Goal: Task Accomplishment & Management: Use online tool/utility

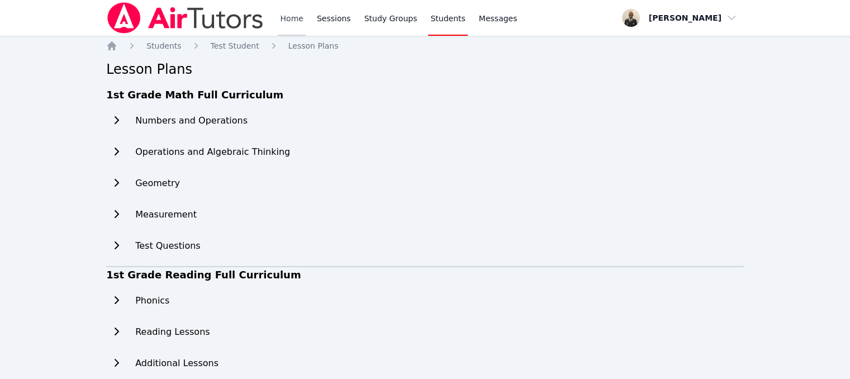
click at [299, 22] on link "Home" at bounding box center [291, 18] width 27 height 36
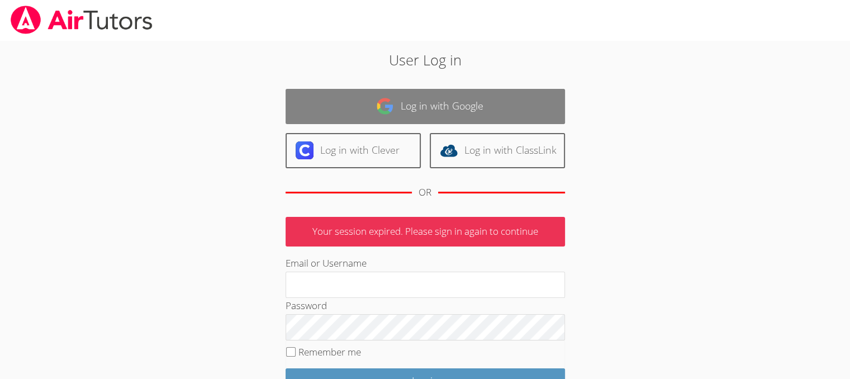
click at [329, 101] on link "Log in with Google" at bounding box center [426, 106] width 280 height 35
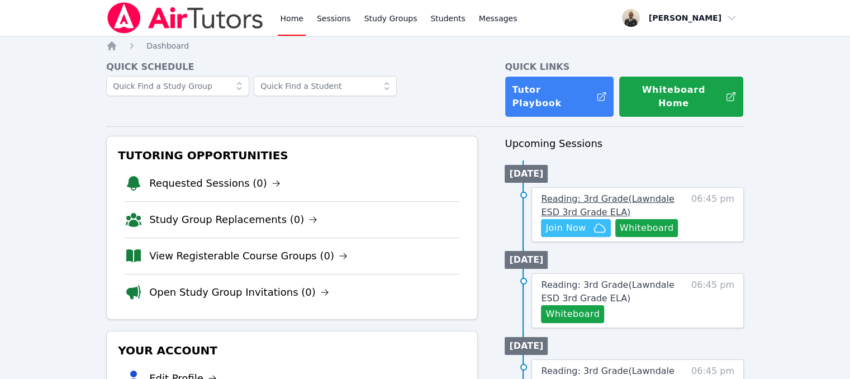
click at [574, 193] on span "Reading: 3rd Grade ( Lawndale ESD 3rd Grade ELA )" at bounding box center [607, 205] width 133 height 24
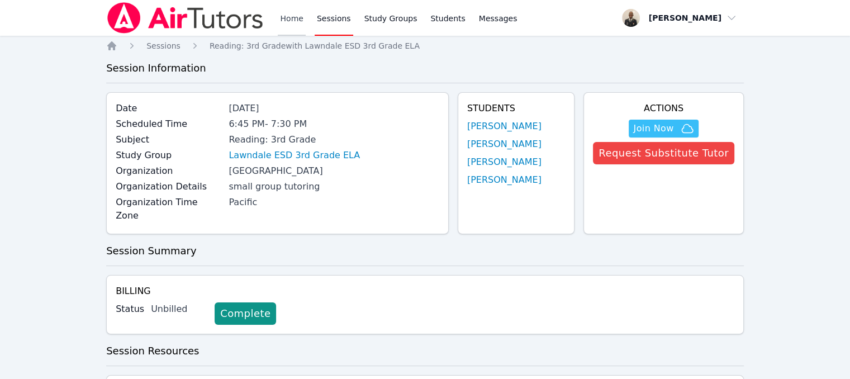
click at [289, 22] on link "Home" at bounding box center [291, 18] width 27 height 36
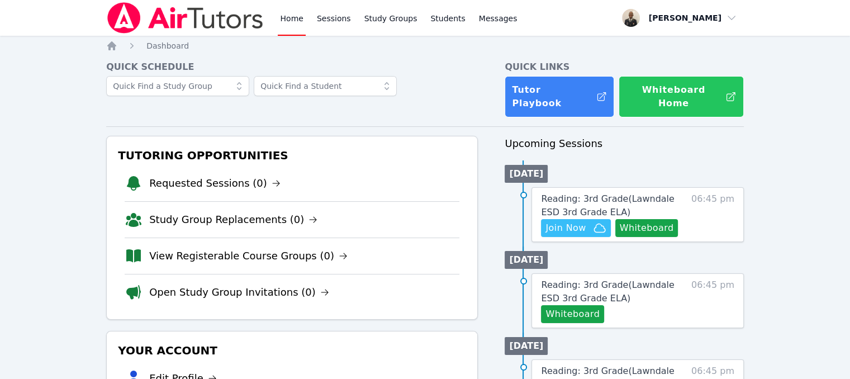
click at [650, 97] on button "Whiteboard Home" at bounding box center [681, 96] width 125 height 41
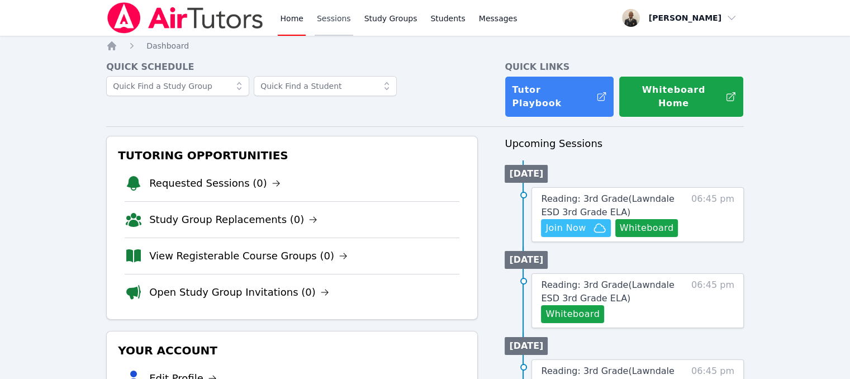
click at [333, 23] on link "Sessions" at bounding box center [334, 18] width 39 height 36
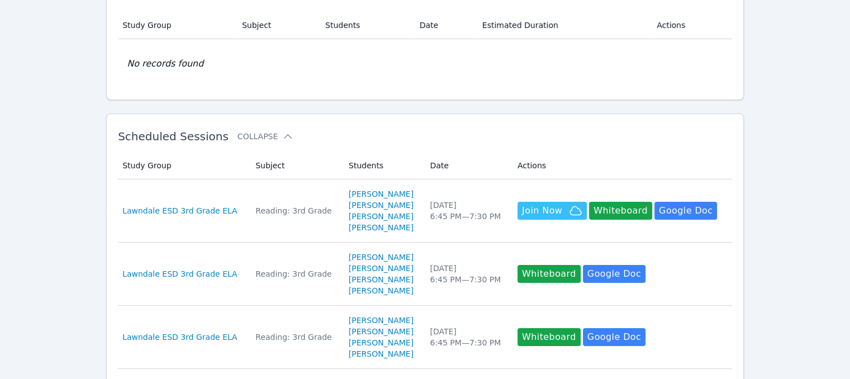
scroll to position [97, 0]
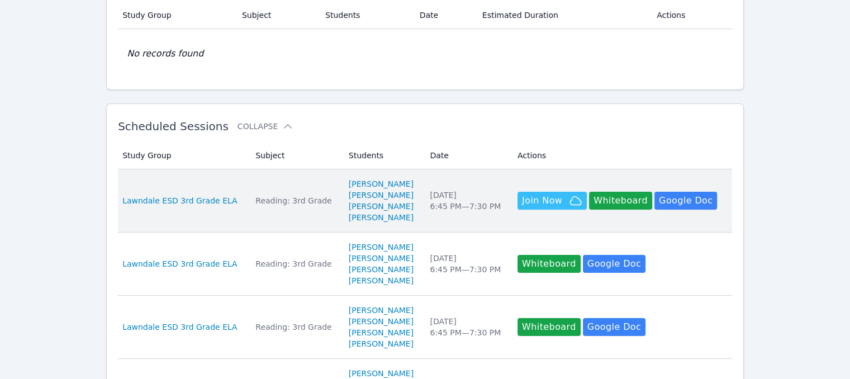
click at [317, 211] on td "Subject Reading: 3rd Grade" at bounding box center [295, 200] width 93 height 63
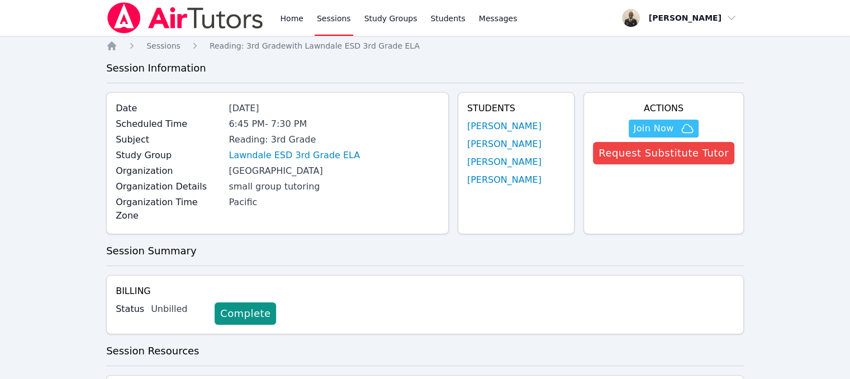
click at [404, 302] on div "Status Unbilled Complete" at bounding box center [425, 313] width 619 height 22
click at [669, 134] on span "Join Now" at bounding box center [653, 128] width 40 height 13
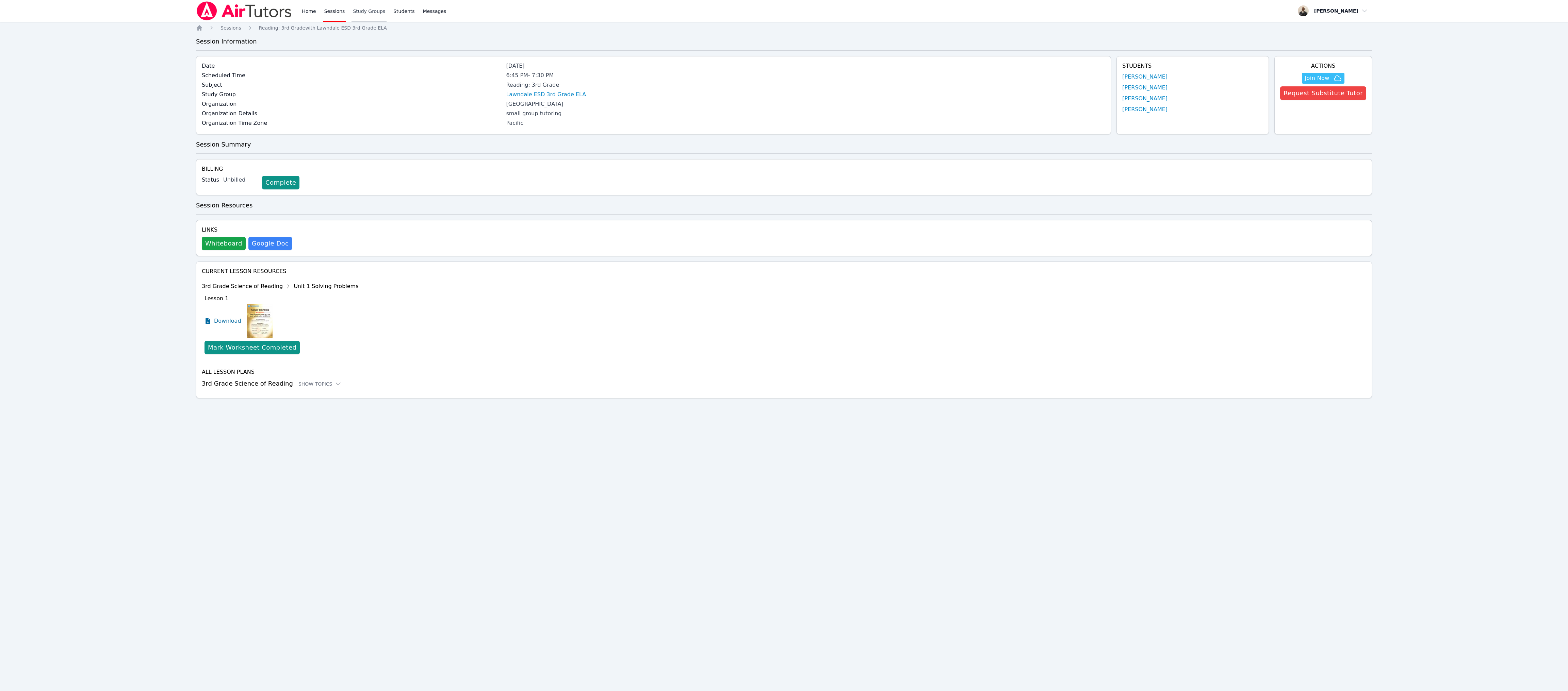
click at [368, 15] on link "Study Groups" at bounding box center [369, 11] width 35 height 22
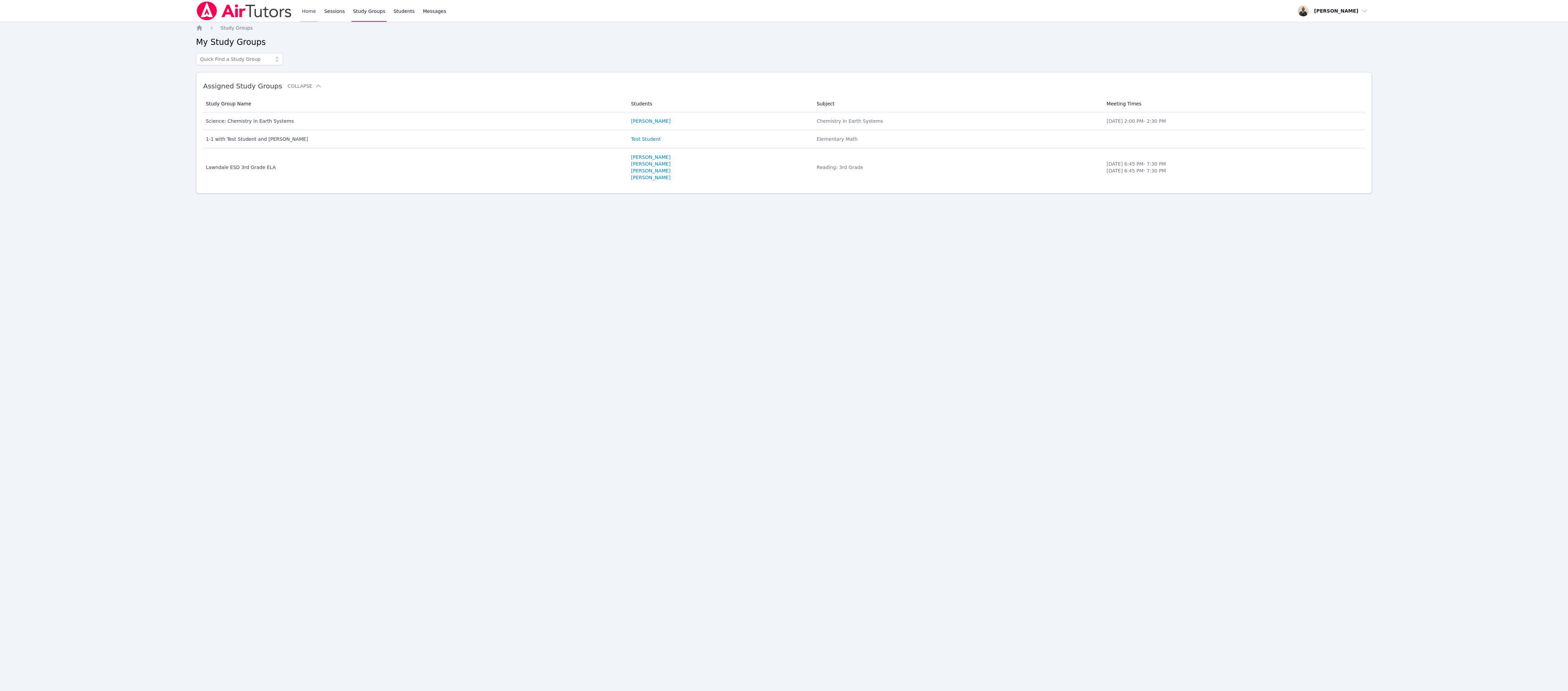
click at [307, 14] on link "Home" at bounding box center [309, 11] width 16 height 22
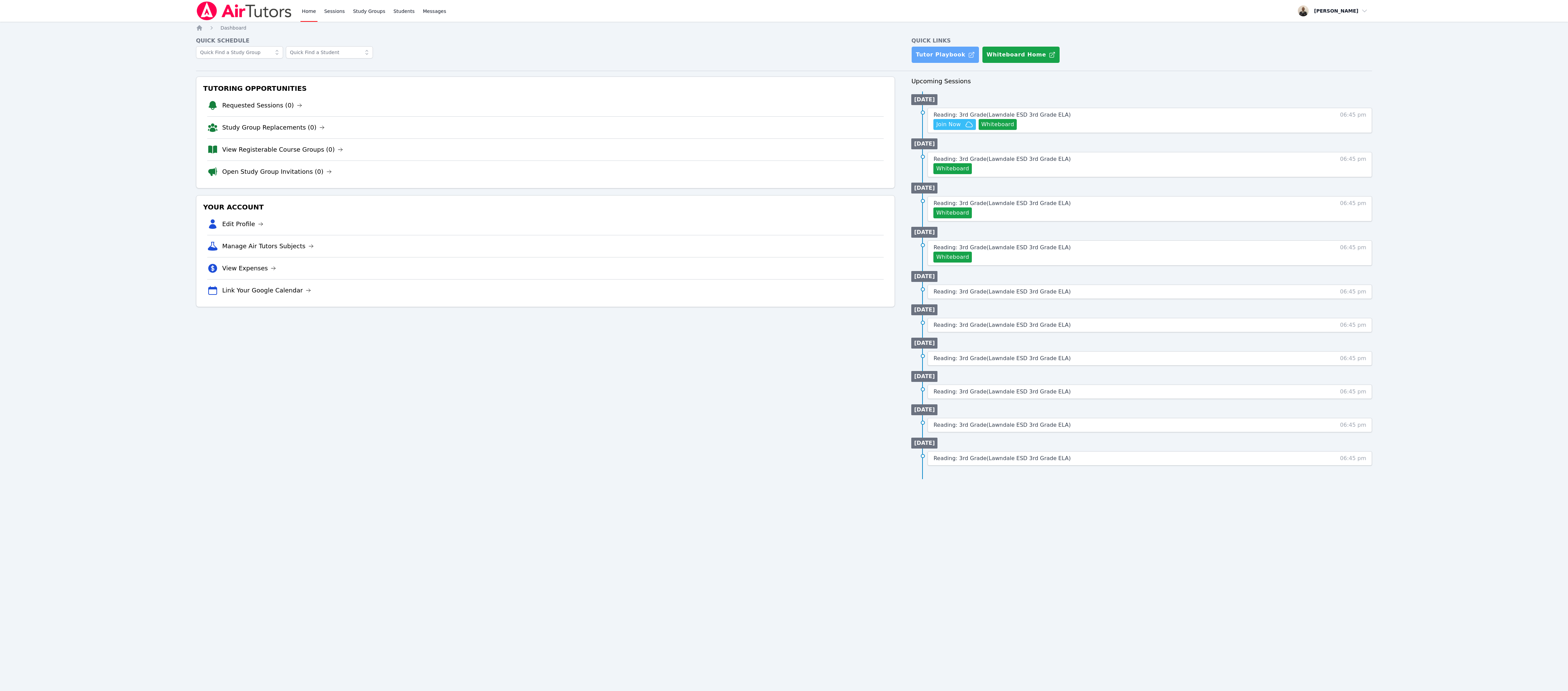
click at [522, 54] on link "Tutor Playbook" at bounding box center [945, 55] width 68 height 17
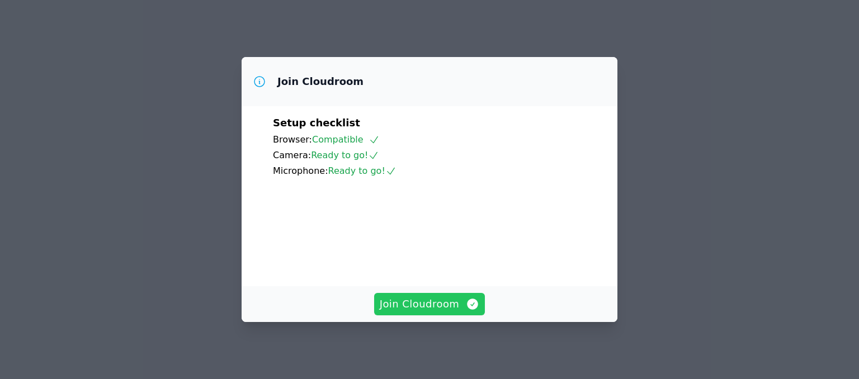
click at [440, 304] on span "Join Cloudroom" at bounding box center [430, 304] width 100 height 16
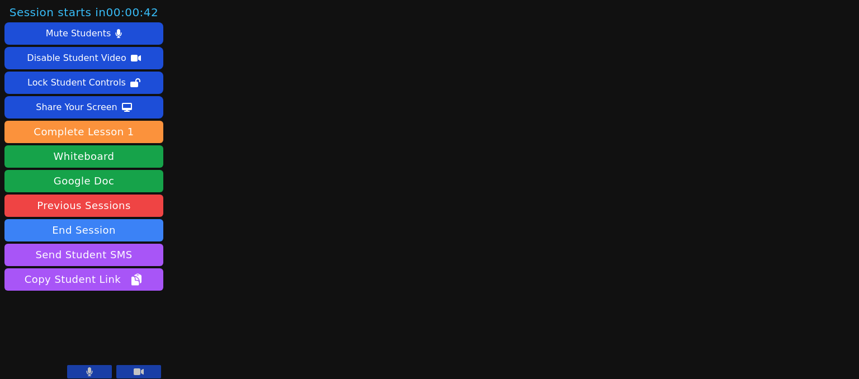
drag, startPoint x: 148, startPoint y: 368, endPoint x: 132, endPoint y: 327, distance: 44.2
click at [132, 327] on video at bounding box center [83, 337] width 159 height 89
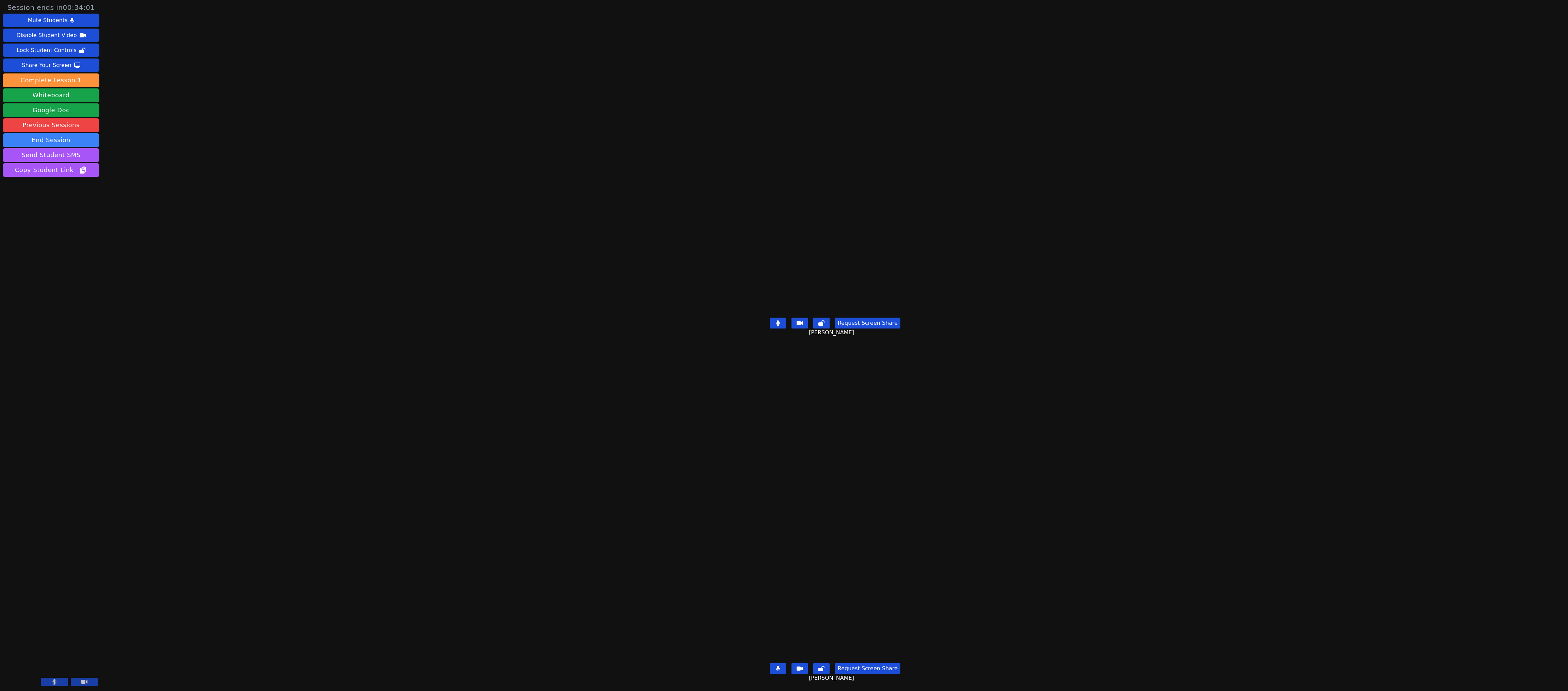
click at [522, 230] on div "Session ends in 00:34:01 Mute Students Disable Student Video Lock Student Contr…" at bounding box center [784, 346] width 1568 height 691
drag, startPoint x: 1195, startPoint y: 298, endPoint x: 1189, endPoint y: 192, distance: 106.2
click at [522, 192] on div "Session ends in 00:33:56 Mute Students Disable Student Video Lock Student Contr…" at bounding box center [784, 346] width 1568 height 691
click at [68, 62] on button "Share Your Screen" at bounding box center [51, 65] width 97 height 13
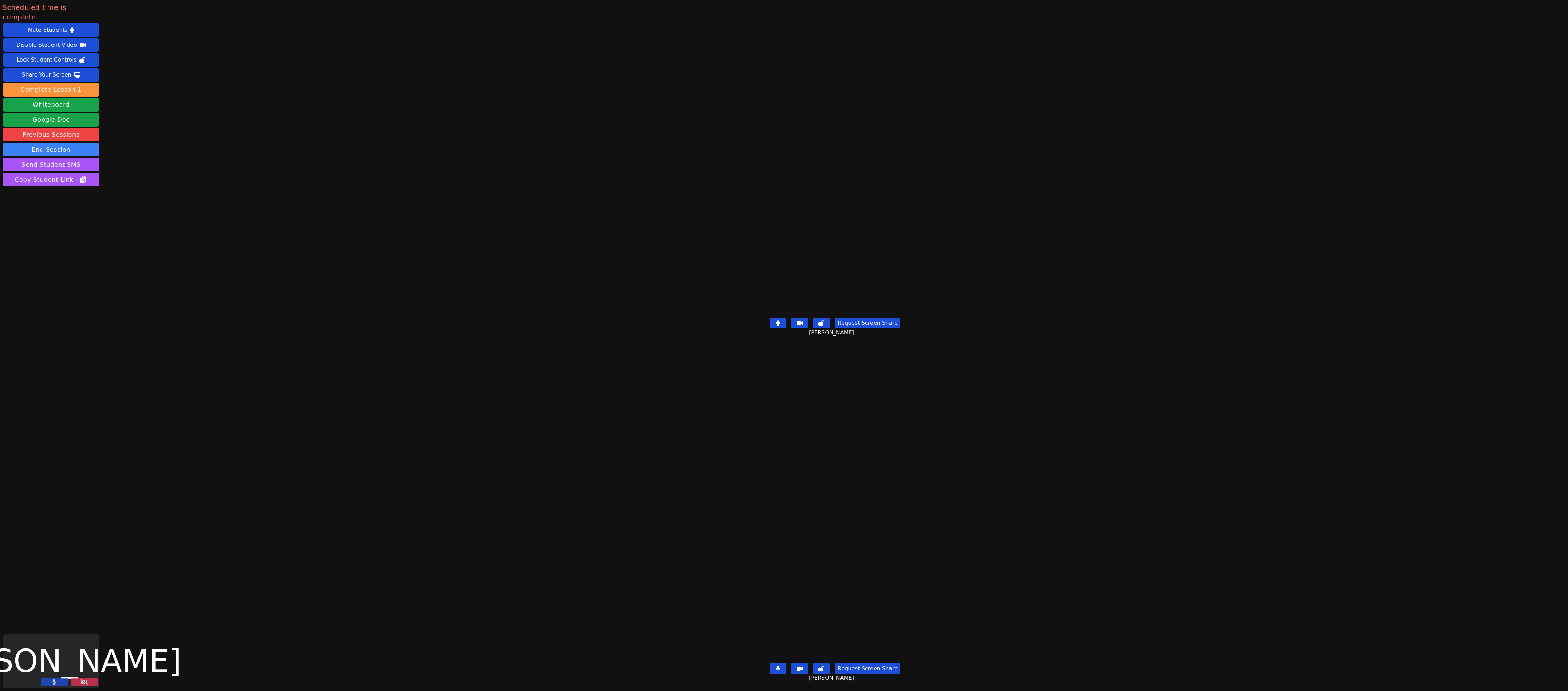
click at [84, 230] on icon at bounding box center [84, 681] width 7 height 5
click at [88, 230] on button at bounding box center [84, 681] width 27 height 8
click at [84, 143] on button "End Session" at bounding box center [51, 150] width 97 height 13
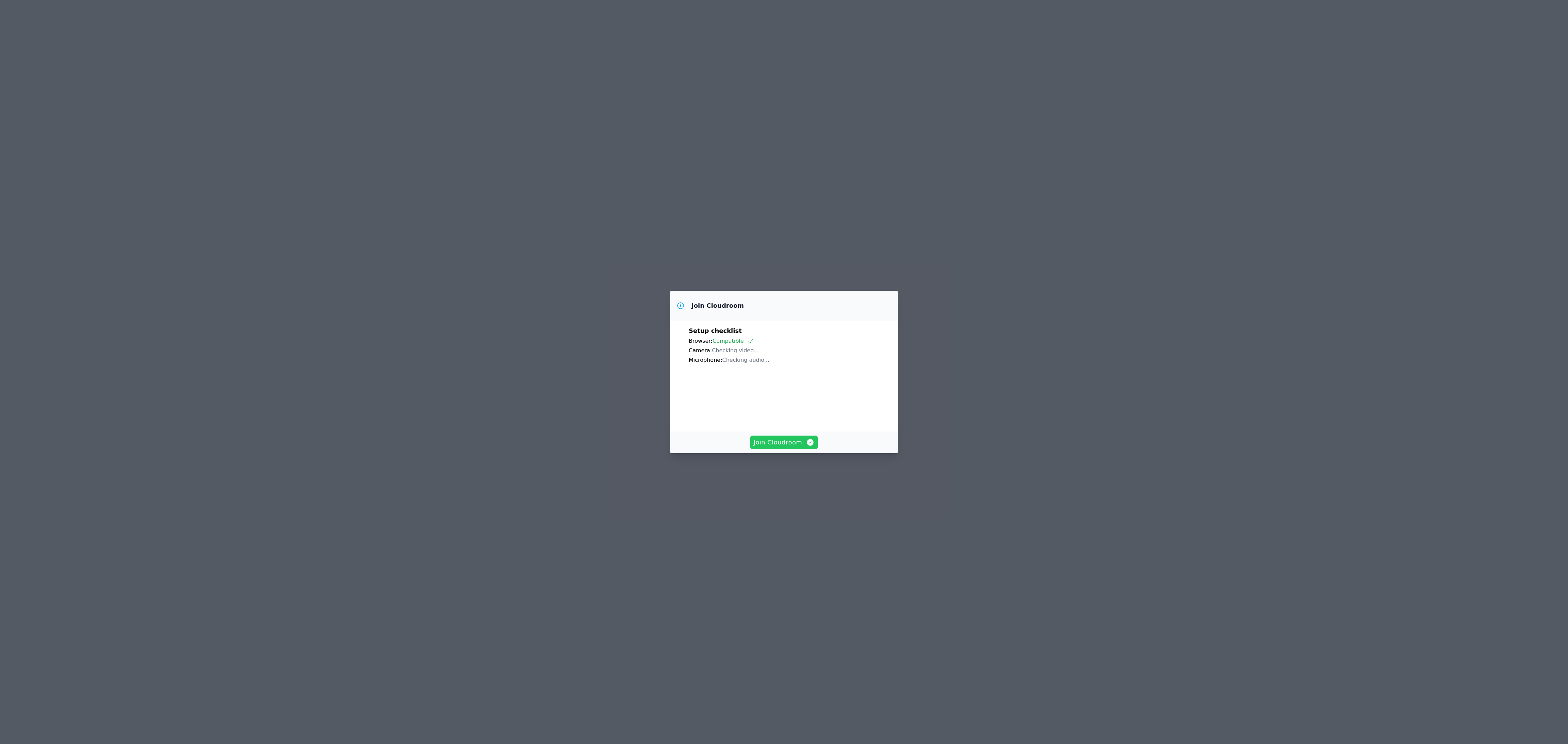
click at [763, 447] on span "Join Cloudroom" at bounding box center [784, 442] width 61 height 10
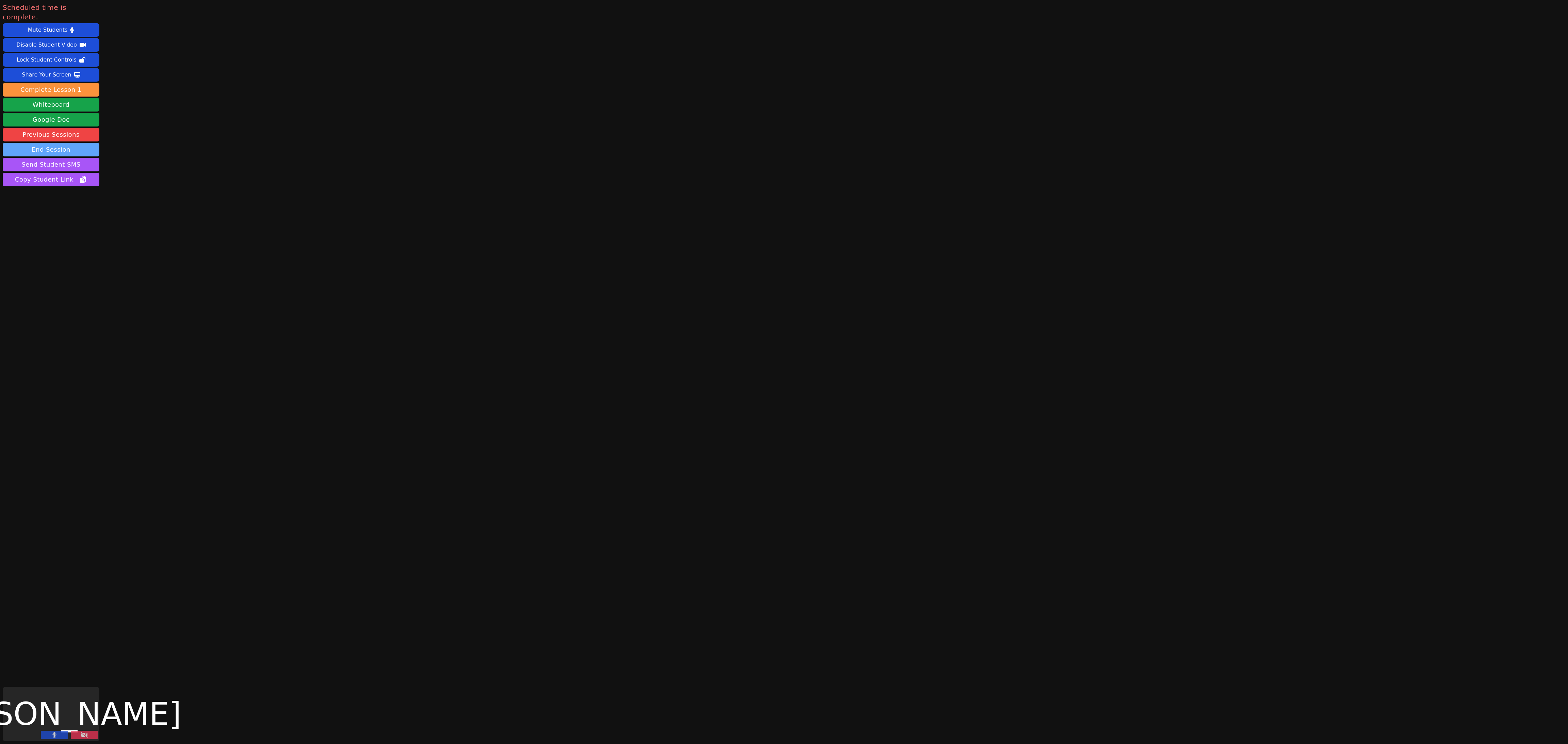
click at [84, 143] on button "End Session" at bounding box center [51, 150] width 97 height 13
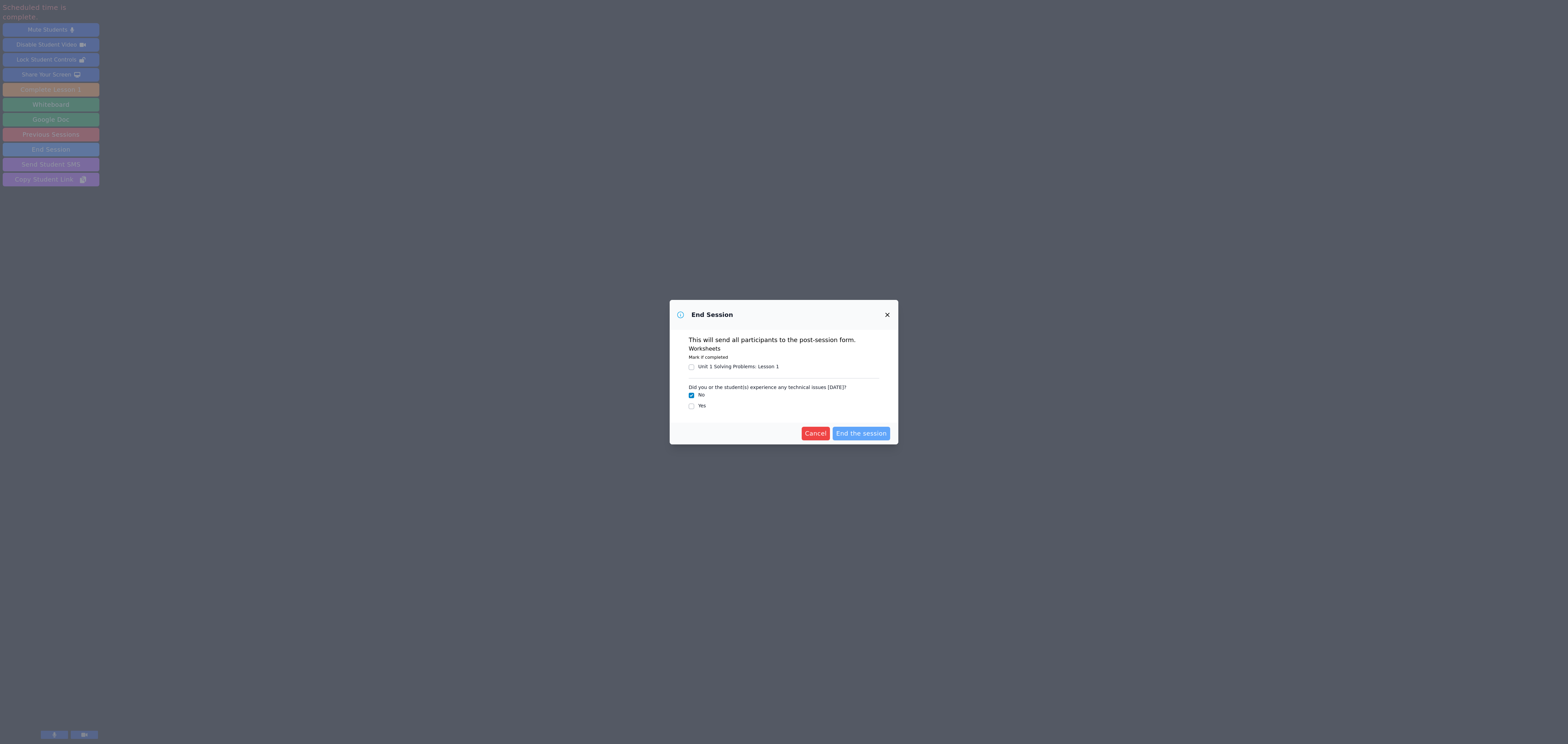
click at [875, 428] on button "End the session" at bounding box center [861, 434] width 57 height 13
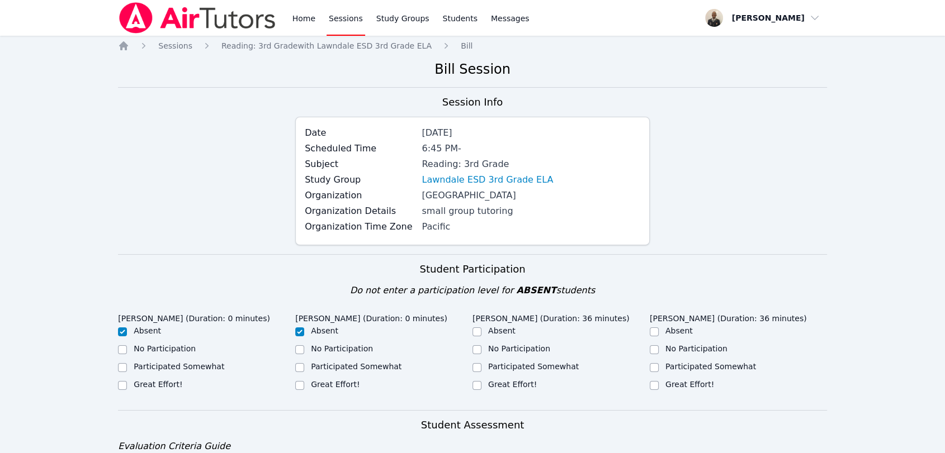
drag, startPoint x: 2420, startPoint y: 0, endPoint x: 692, endPoint y: 226, distance: 1743.2
click at [692, 226] on div "Session Info Date [DATE] Scheduled Time 6:45 PM - Subject Reading: 3rd Grade St…" at bounding box center [472, 174] width 709 height 160
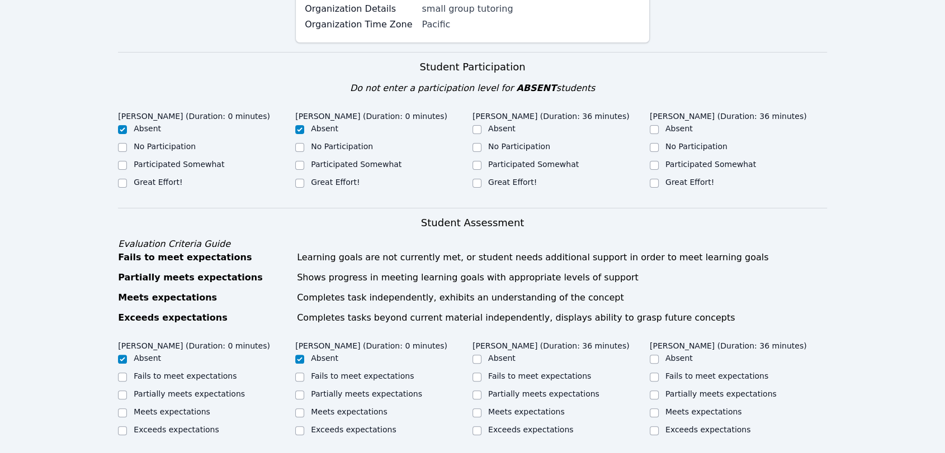
scroll to position [206, 0]
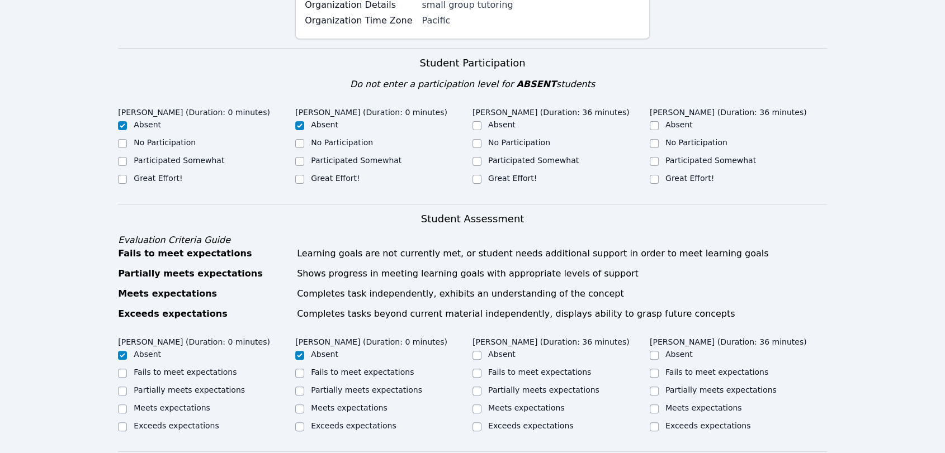
click at [669, 177] on label "Great Effort!" at bounding box center [689, 178] width 49 height 9
click at [659, 177] on input "Great Effort!" at bounding box center [654, 179] width 9 height 9
checkbox input "true"
click at [500, 174] on label "Great Effort!" at bounding box center [512, 178] width 49 height 9
click at [481, 175] on input "Great Effort!" at bounding box center [476, 179] width 9 height 9
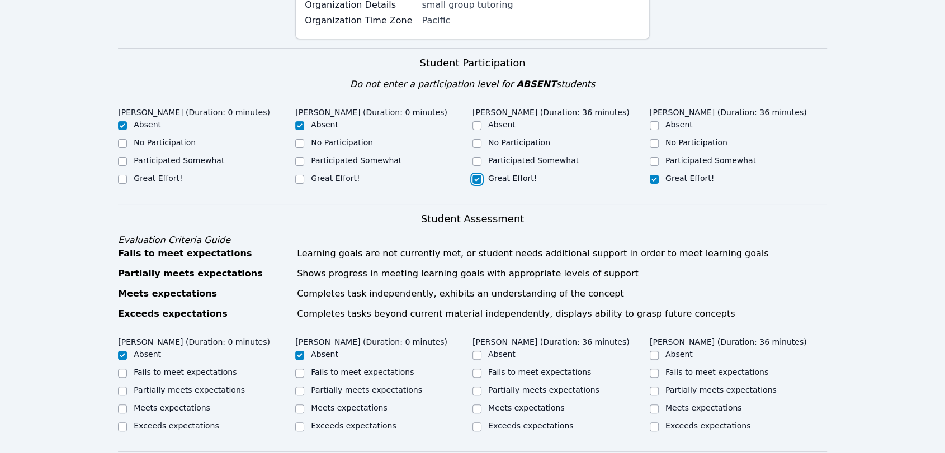
checkbox input "true"
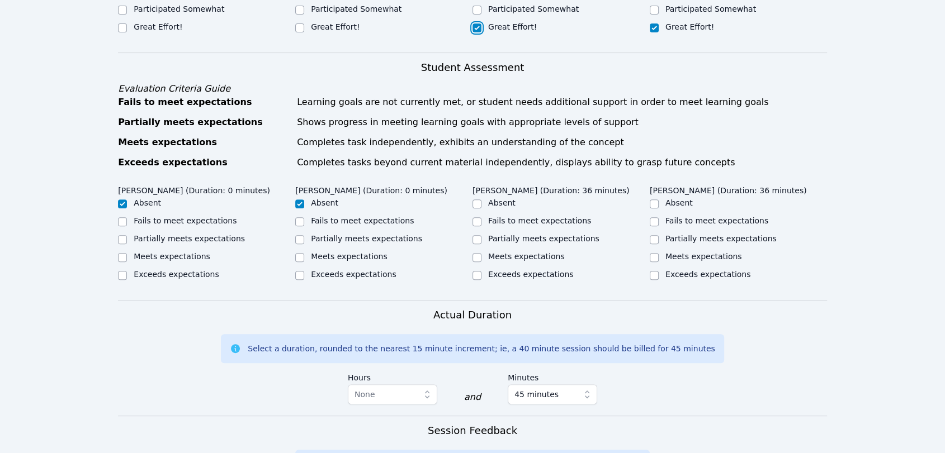
scroll to position [362, 0]
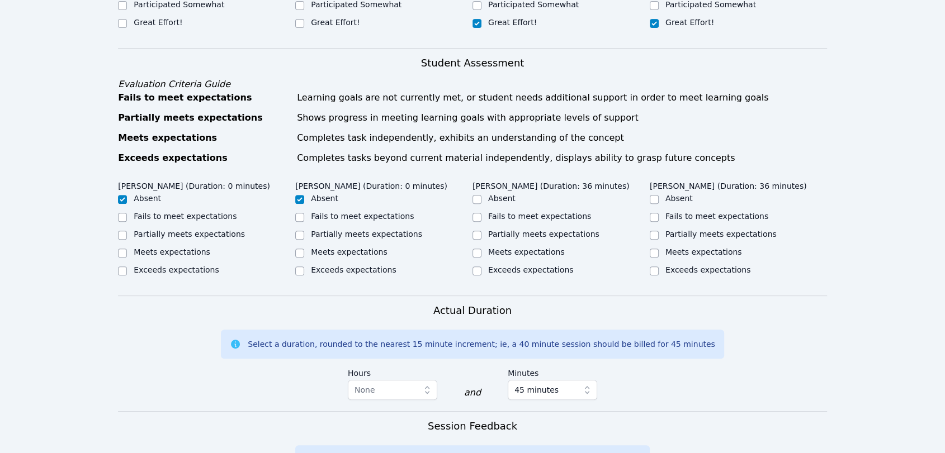
click at [343, 257] on div "Meets expectations" at bounding box center [383, 253] width 177 height 13
click at [299, 254] on input "Meets expectations" at bounding box center [299, 253] width 9 height 9
checkbox input "true"
checkbox input "false"
click at [127, 250] on div "Meets expectations" at bounding box center [206, 253] width 177 height 13
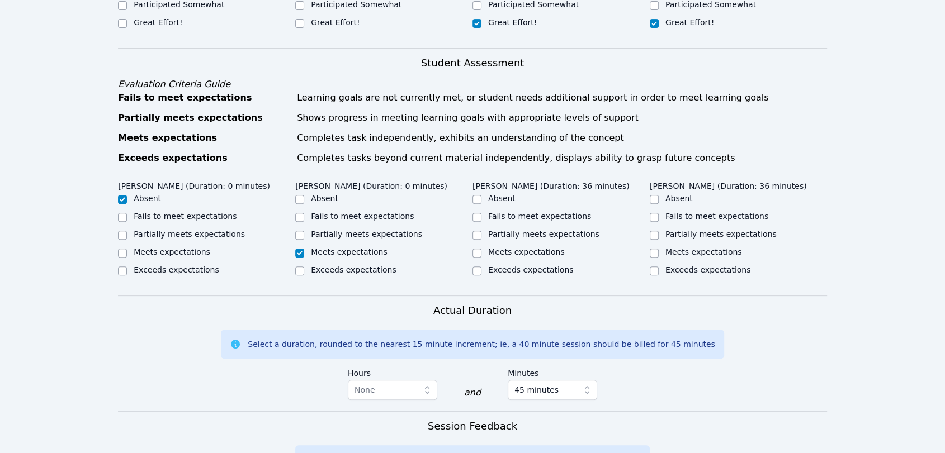
click at [127, 250] on div "Meets expectations" at bounding box center [206, 253] width 177 height 13
click at [118, 252] on input "Meets expectations" at bounding box center [122, 253] width 9 height 9
checkbox input "true"
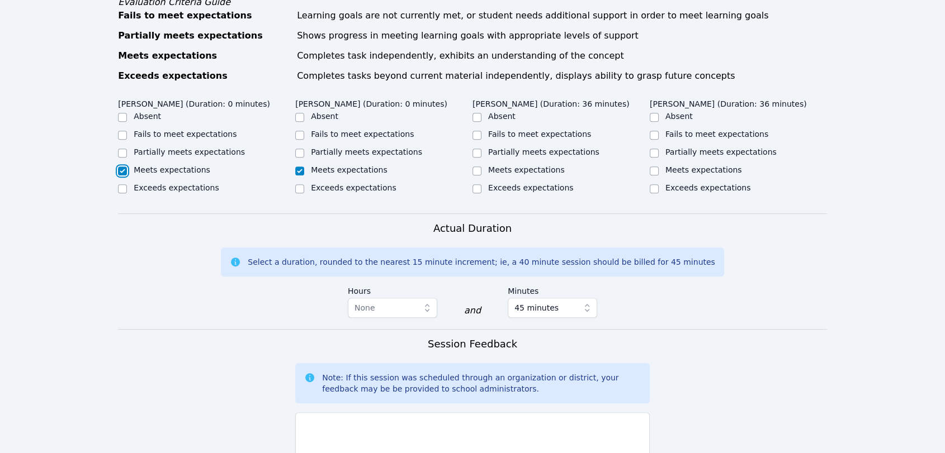
scroll to position [414, 0]
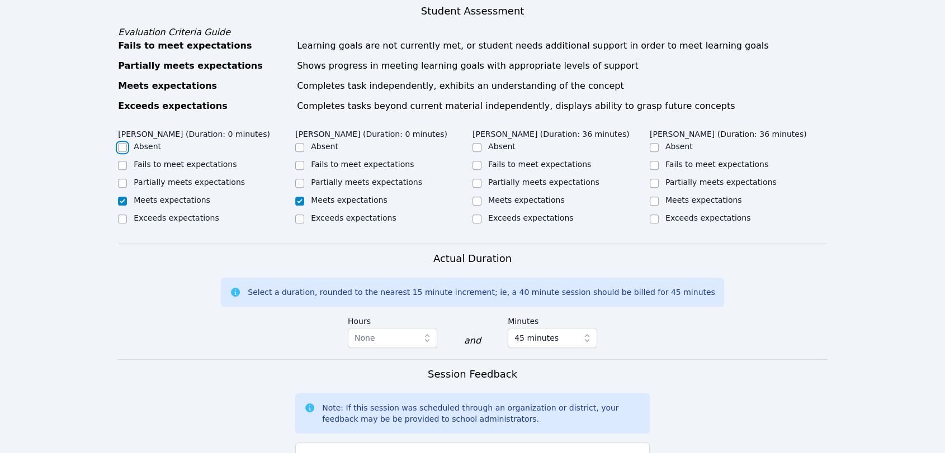
click at [123, 148] on input "Absent" at bounding box center [122, 147] width 9 height 9
checkbox input "true"
checkbox input "false"
click at [293, 145] on div "Absent" at bounding box center [206, 147] width 177 height 13
click at [298, 147] on input "Absent" at bounding box center [299, 147] width 9 height 9
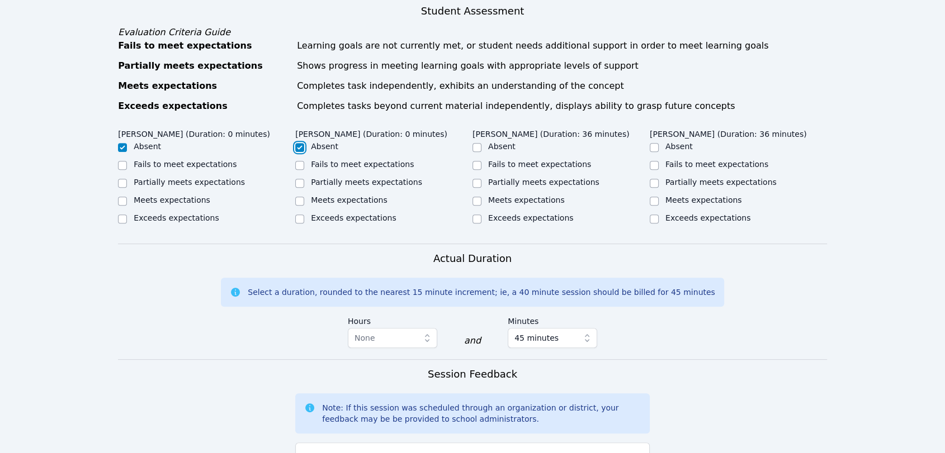
checkbox input "true"
checkbox input "false"
click at [477, 200] on input "Meets expectations" at bounding box center [476, 201] width 9 height 9
checkbox input "true"
click at [662, 203] on div "Meets expectations" at bounding box center [738, 201] width 177 height 13
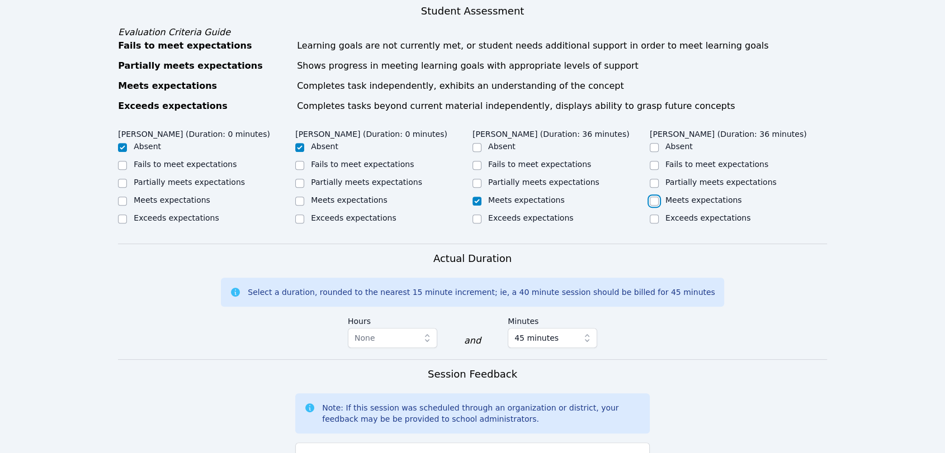
click at [654, 202] on input "Meets expectations" at bounding box center [654, 201] width 9 height 9
checkbox input "true"
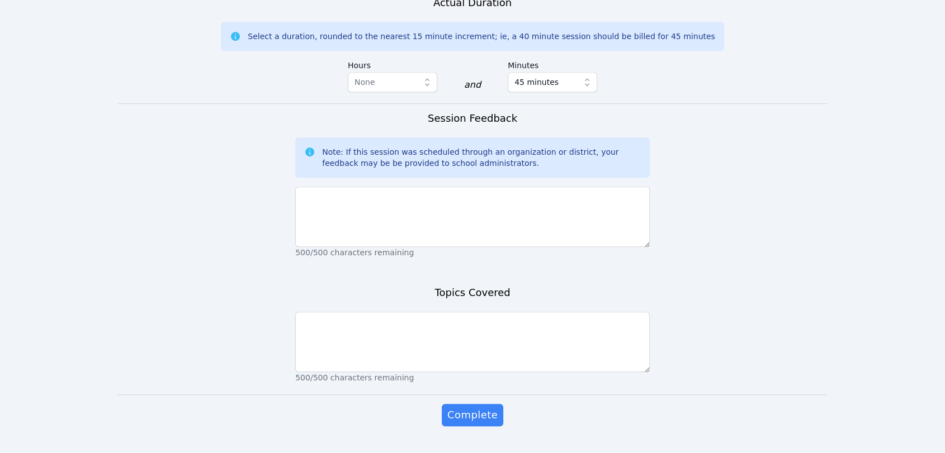
scroll to position [697, 0]
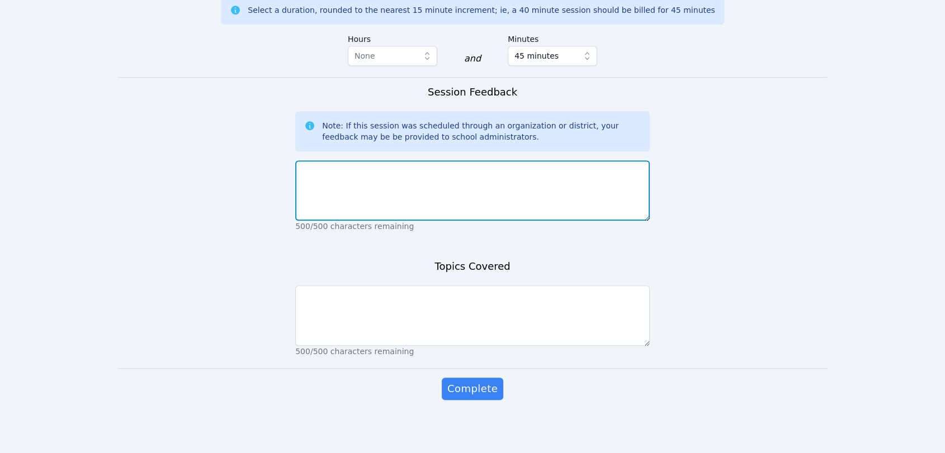
click at [436, 182] on textarea at bounding box center [472, 190] width 354 height 60
type textarea "W"
click at [462, 174] on textarea "[PERSON_NAME] and [PERSON_NAME] did a great job of participatijng" at bounding box center [472, 190] width 354 height 60
click at [472, 173] on textarea "[PERSON_NAME] and [PERSON_NAME] did a great job of participating" at bounding box center [472, 190] width 354 height 60
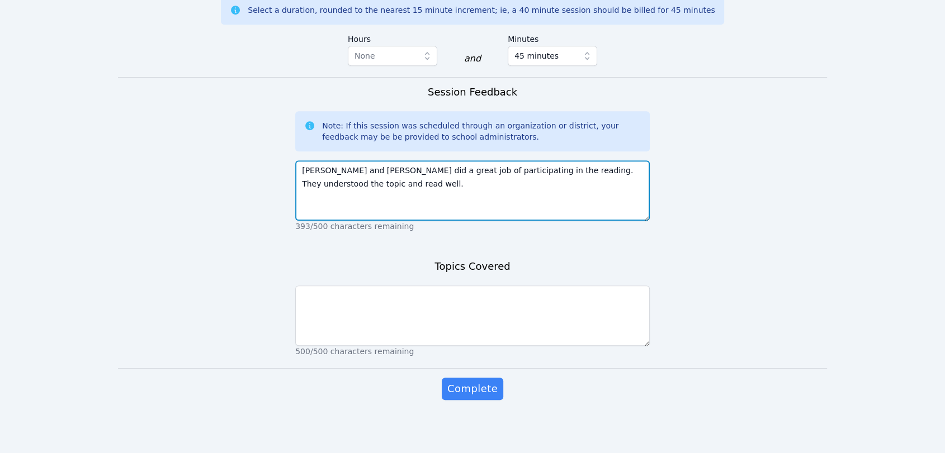
type textarea "[PERSON_NAME] and [PERSON_NAME] did a great job of participating in the reading…"
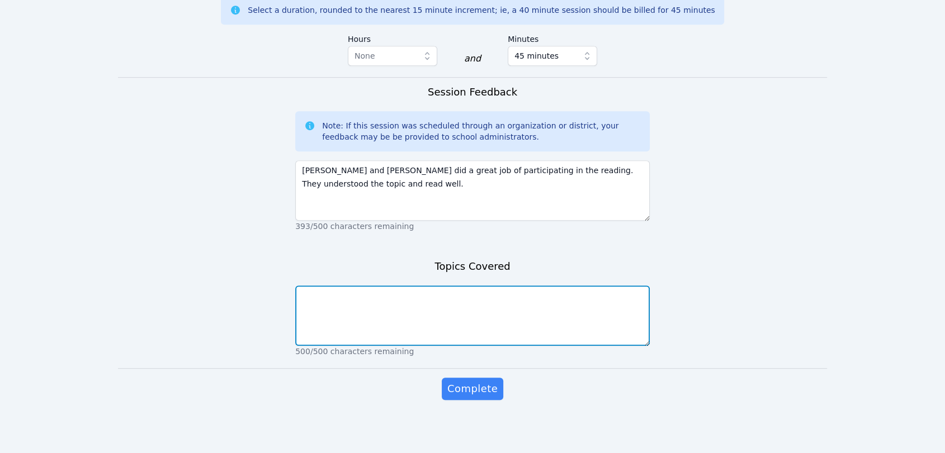
click at [434, 293] on textarea at bounding box center [472, 316] width 354 height 60
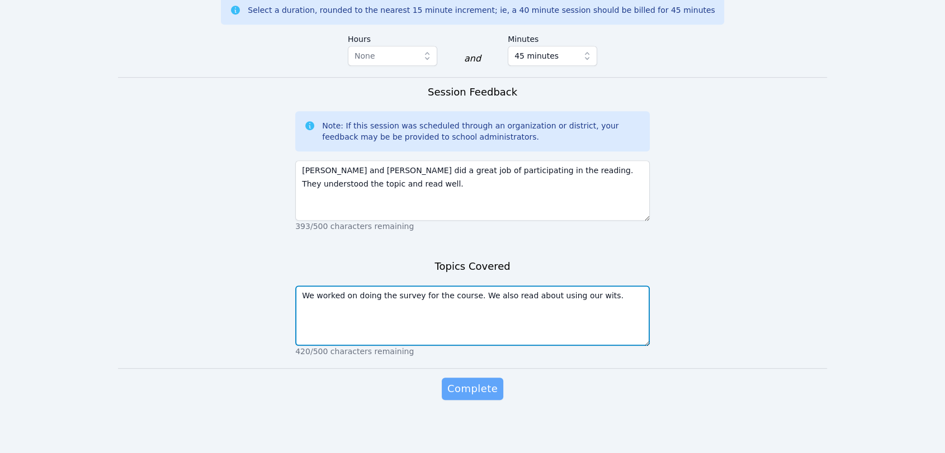
type textarea "We worked on doing the survey for the course. We also read about using our wits."
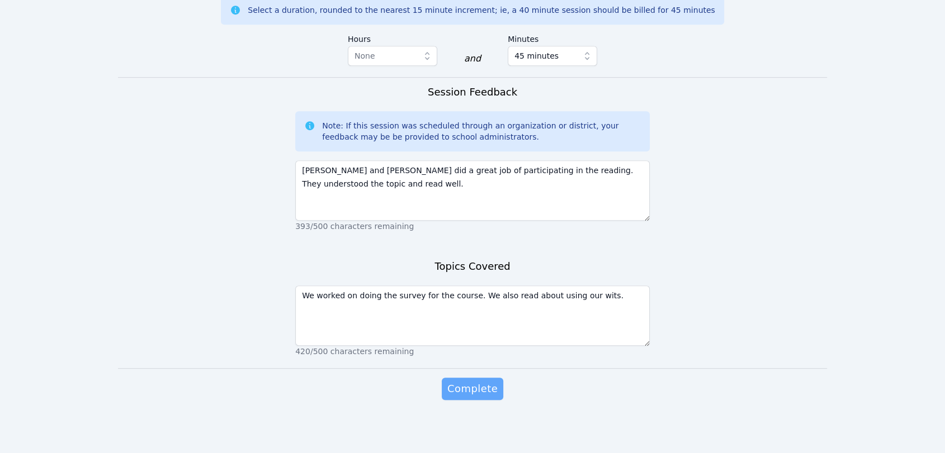
click at [471, 386] on span "Complete" at bounding box center [472, 389] width 50 height 16
